Goal: Information Seeking & Learning: Learn about a topic

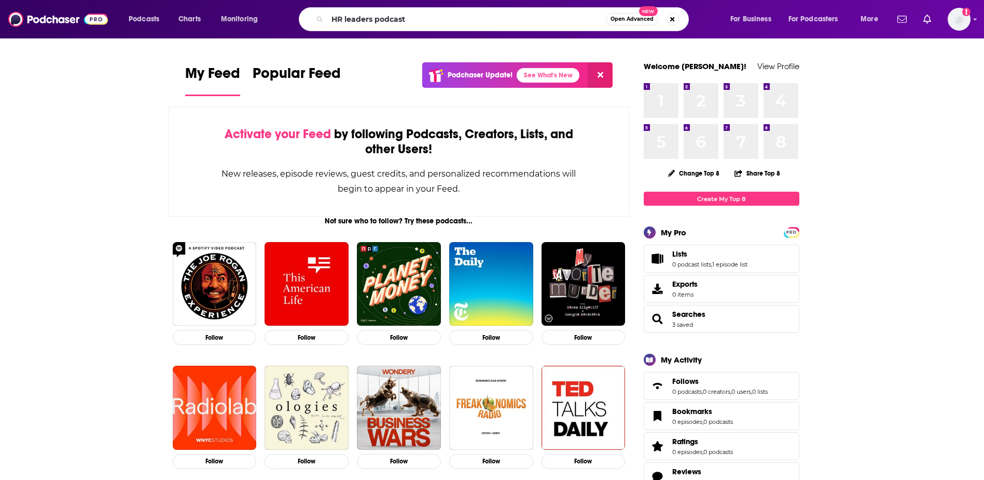
type input "HR leaders podcast"
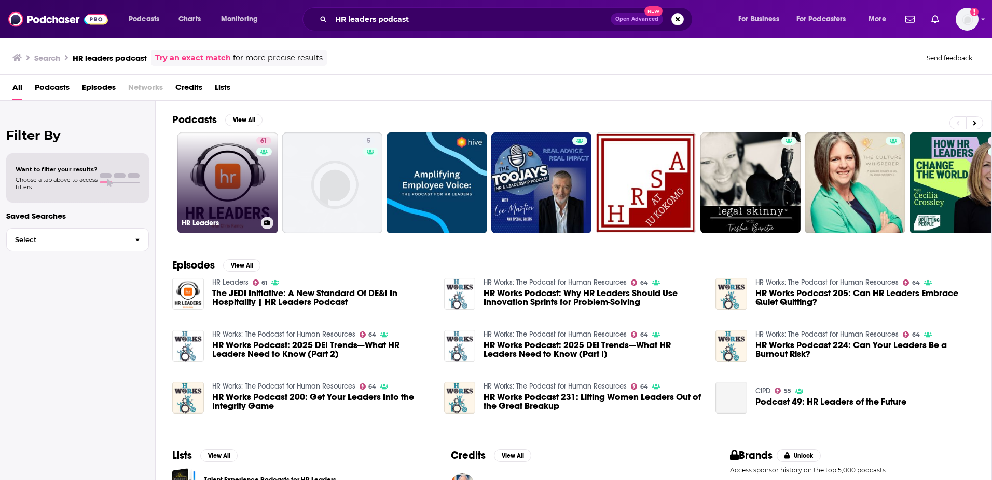
click at [234, 181] on link "61 HR Leaders" at bounding box center [227, 182] width 101 height 101
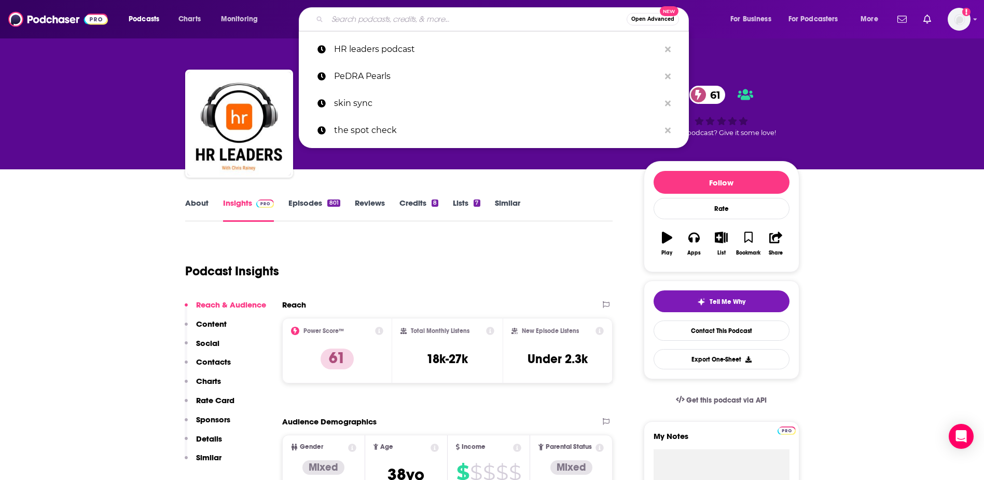
click at [453, 19] on input "Search podcasts, credits, & more..." at bounding box center [476, 19] width 299 height 17
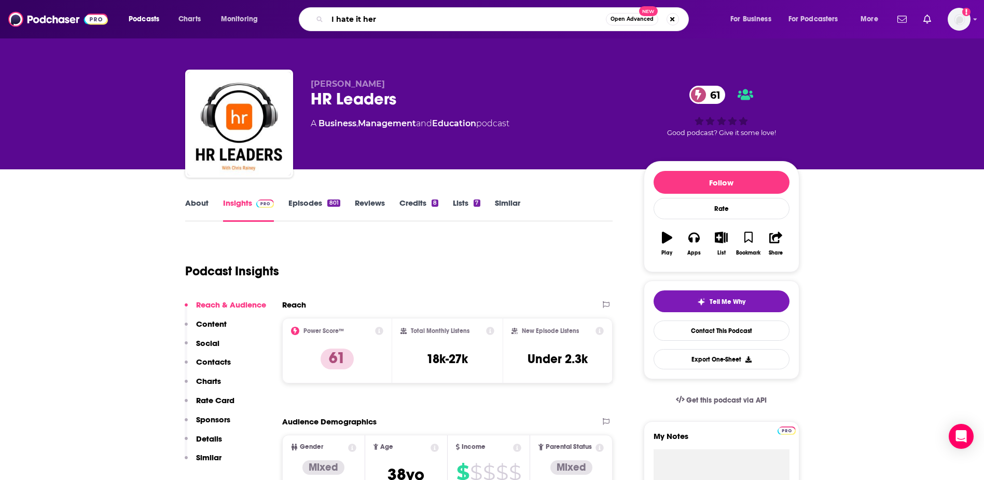
type input "I hate it here"
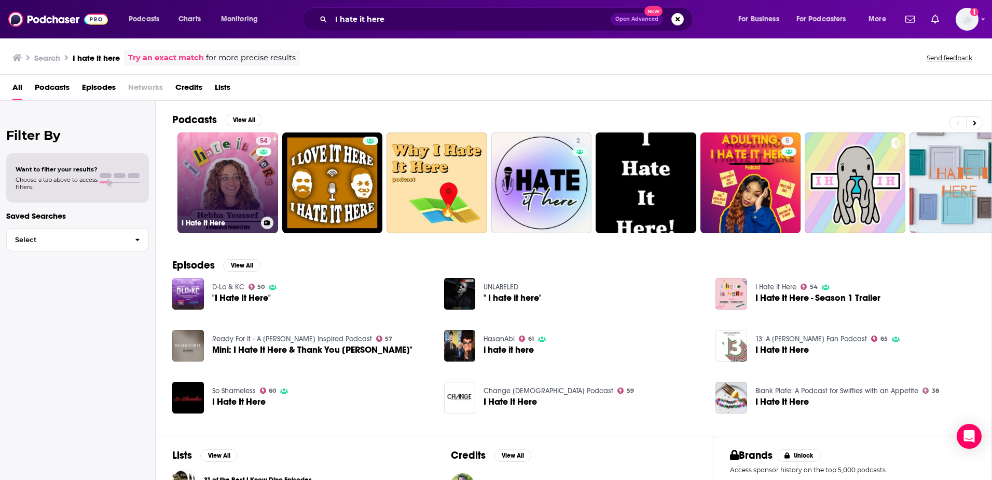
click at [212, 160] on link "54 I Hate It Here" at bounding box center [227, 182] width 101 height 101
